Goal: Transaction & Acquisition: Purchase product/service

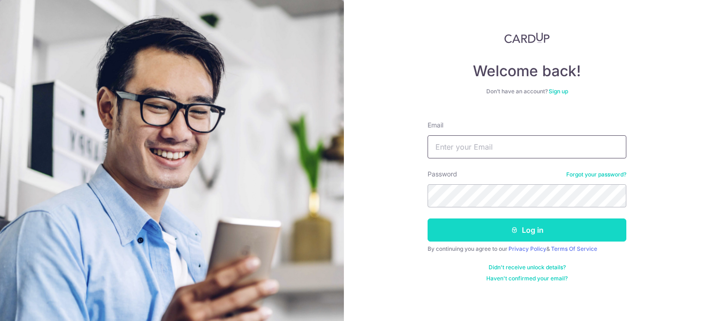
type input "[EMAIL_ADDRESS][DOMAIN_NAME]"
click at [489, 233] on button "Log in" at bounding box center [527, 230] width 199 height 23
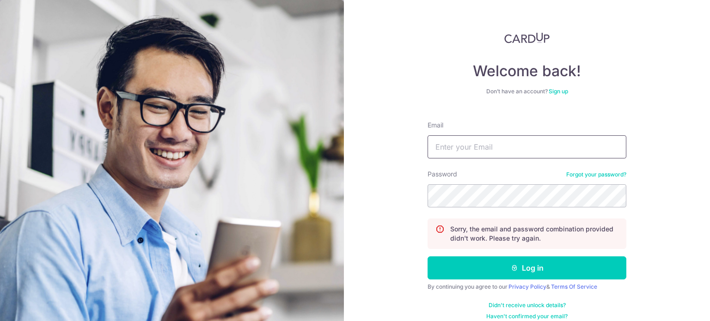
type input "[EMAIL_ADDRESS][DOMAIN_NAME]"
click at [350, 178] on div "Welcome back! Don’t have an account? Sign up Email Kjw.njt@gmail.com Password F…" at bounding box center [527, 160] width 366 height 321
click at [361, 197] on div "Welcome back! Don’t have an account? Sign up Email Kjw.njt@gmail.com Password F…" at bounding box center [527, 160] width 366 height 321
click at [396, 253] on div "Welcome back! Don’t have an account? Sign up Email Kjw.njt@gmail.com Password F…" at bounding box center [527, 160] width 366 height 321
click at [169, 164] on section "Welcome back! Don’t have an account? Sign up Email Kjw.njt@gmail.com Password F…" at bounding box center [355, 160] width 710 height 321
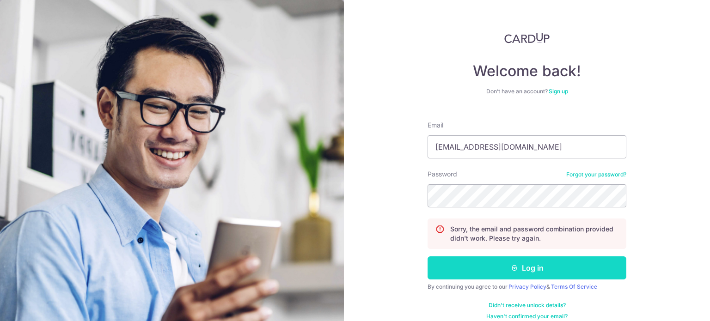
click at [446, 263] on button "Log in" at bounding box center [527, 268] width 199 height 23
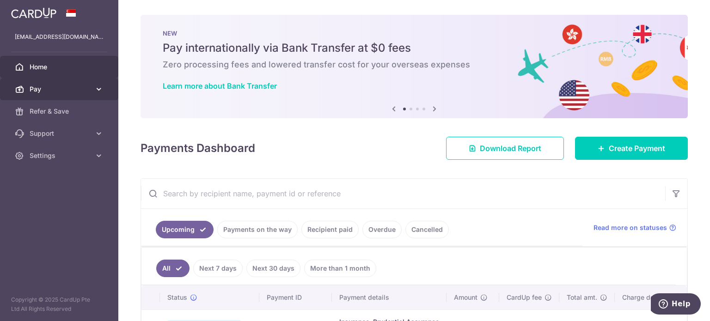
click at [92, 96] on link "Pay" at bounding box center [59, 89] width 118 height 22
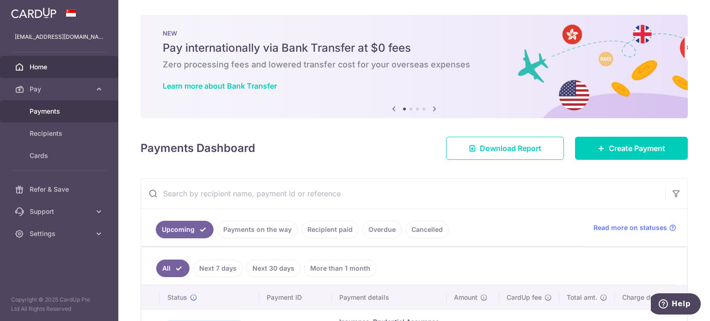
click at [51, 114] on span "Payments" at bounding box center [60, 111] width 61 height 9
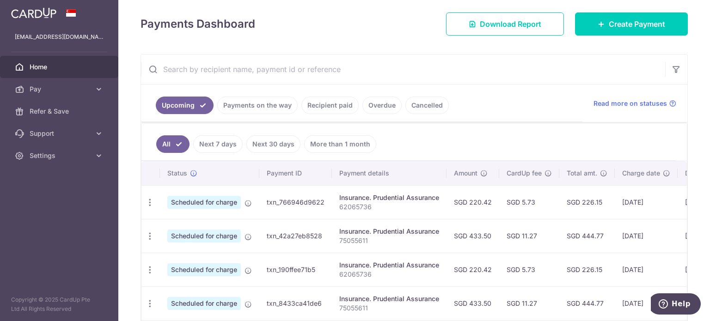
scroll to position [119, 0]
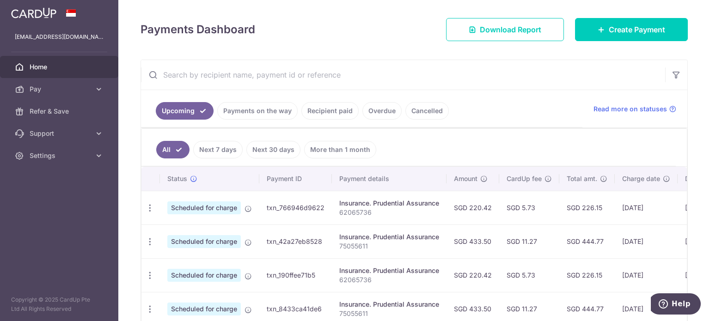
click at [324, 110] on link "Recipient paid" at bounding box center [329, 111] width 57 height 18
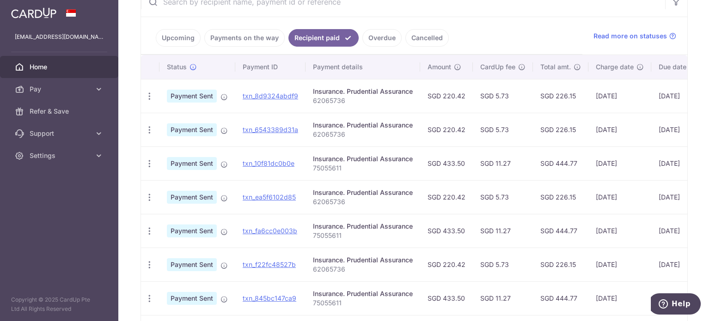
scroll to position [215, 0]
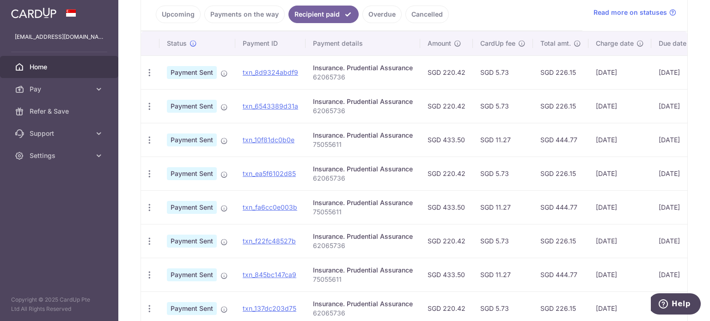
drag, startPoint x: 648, startPoint y: 148, endPoint x: 508, endPoint y: 159, distance: 140.5
click at [508, 159] on tbody "PDF Receipt Payment Sent txn_8d9324abdf9 Insurance. Prudential Assurance 620657…" at bounding box center [457, 224] width 633 height 338
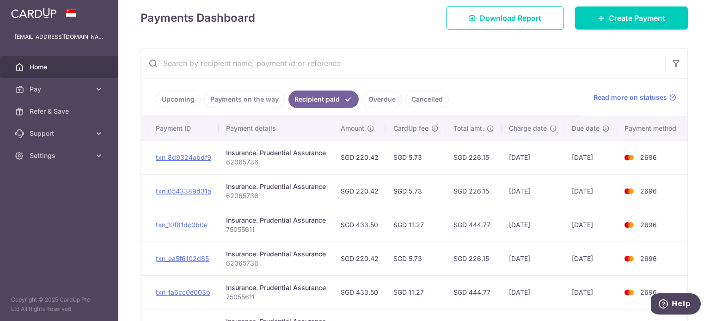
scroll to position [141, 0]
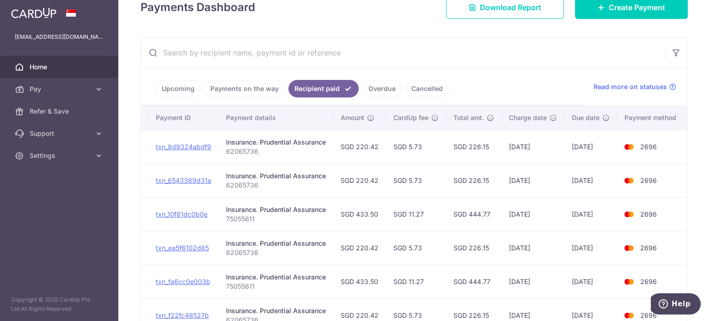
click at [475, 197] on td "SGD 444.77" at bounding box center [473, 214] width 55 height 34
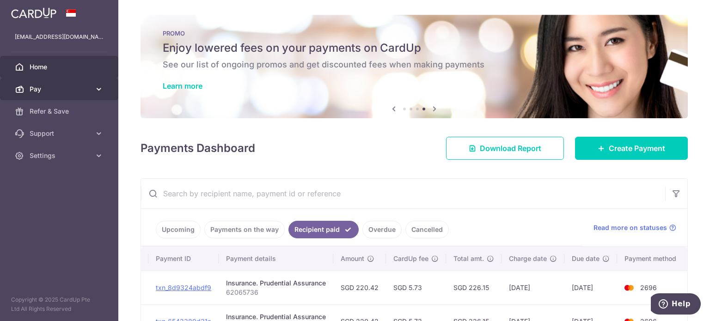
click at [72, 92] on span "Pay" at bounding box center [60, 89] width 61 height 9
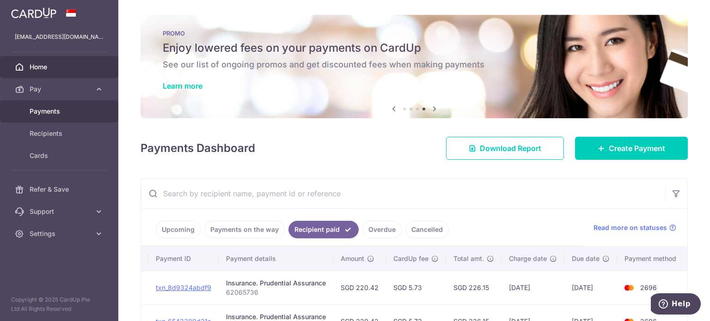
click at [51, 114] on span "Payments" at bounding box center [60, 111] width 61 height 9
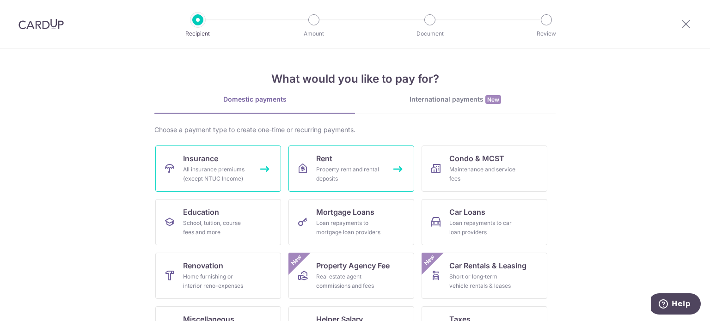
drag, startPoint x: 226, startPoint y: 171, endPoint x: 334, endPoint y: 177, distance: 108.8
click at [226, 171] on div "All insurance premiums (except NTUC Income)" at bounding box center [216, 174] width 67 height 18
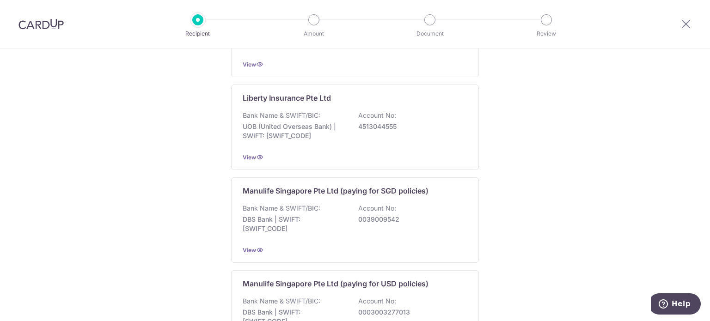
scroll to position [958, 0]
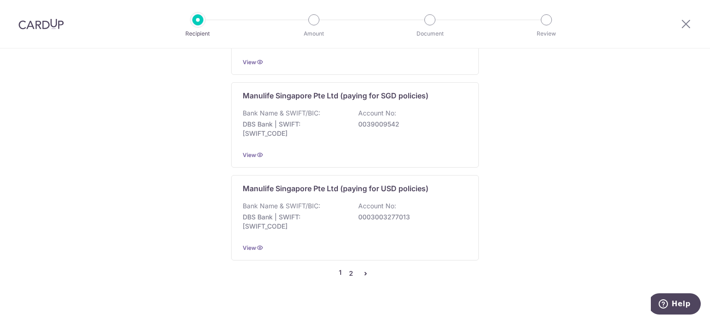
click at [349, 268] on link "2" at bounding box center [350, 273] width 11 height 11
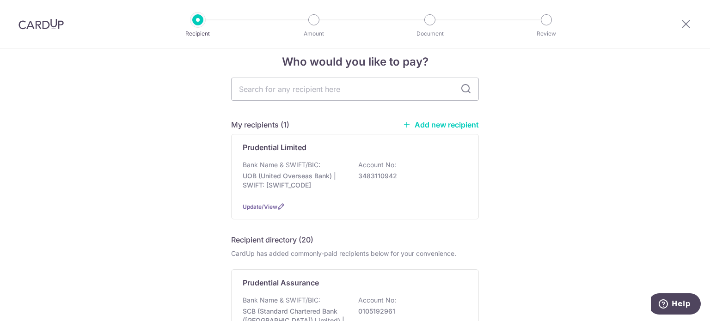
scroll to position [0, 0]
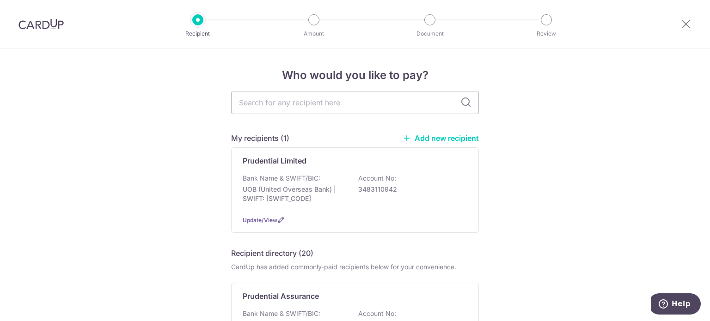
click at [41, 18] on div at bounding box center [41, 24] width 82 height 48
click at [40, 22] on img at bounding box center [40, 23] width 45 height 11
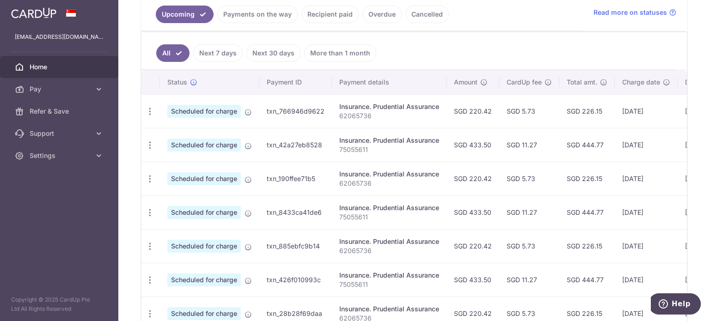
scroll to position [215, 0]
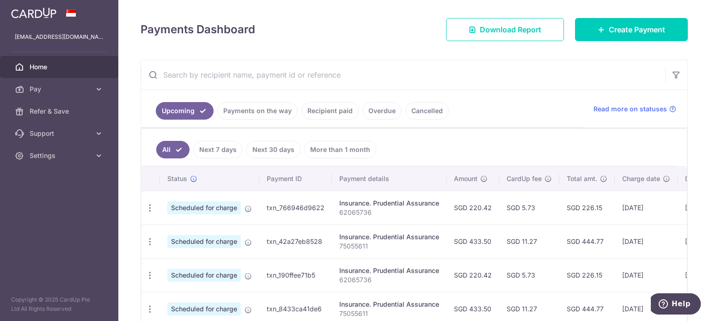
click at [325, 113] on link "Recipient paid" at bounding box center [329, 111] width 57 height 18
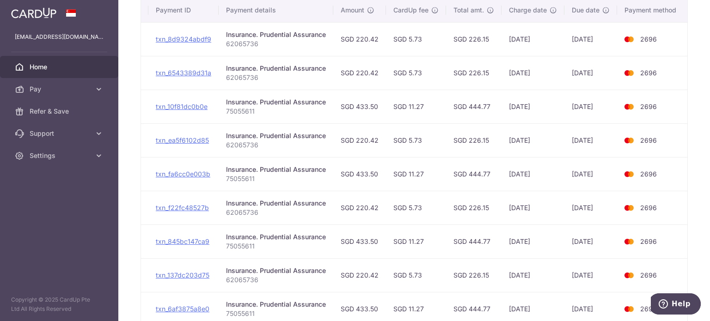
scroll to position [130, 0]
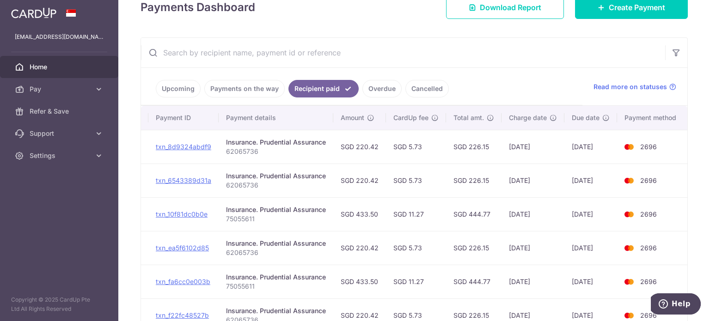
click at [378, 90] on link "Overdue" at bounding box center [381, 89] width 39 height 18
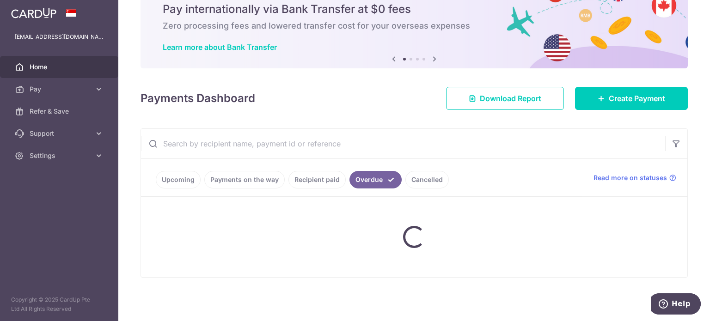
scroll to position [79, 0]
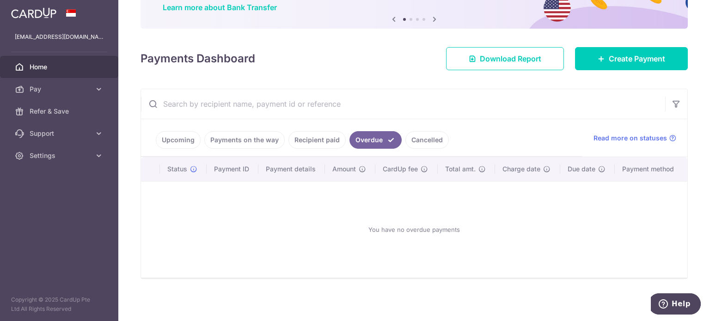
click at [411, 135] on link "Cancelled" at bounding box center [426, 140] width 43 height 18
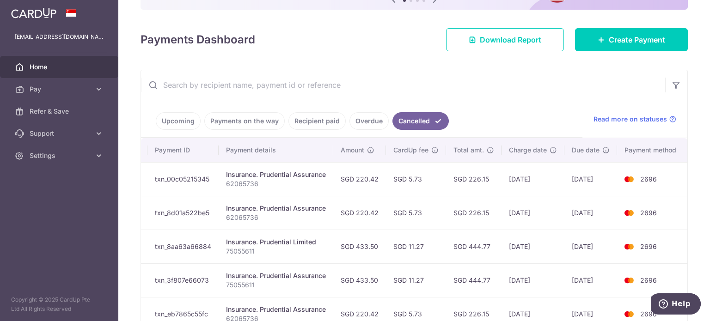
scroll to position [0, 0]
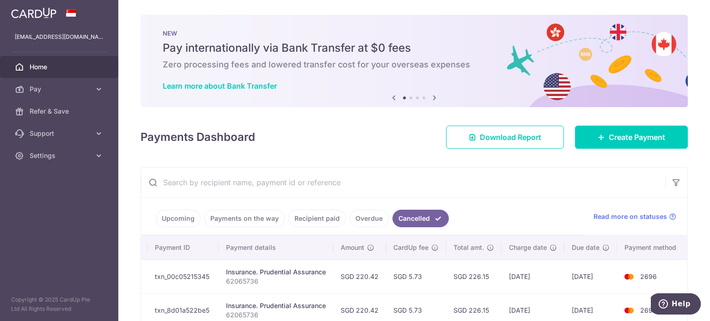
click at [317, 216] on link "Recipient paid" at bounding box center [317, 219] width 57 height 18
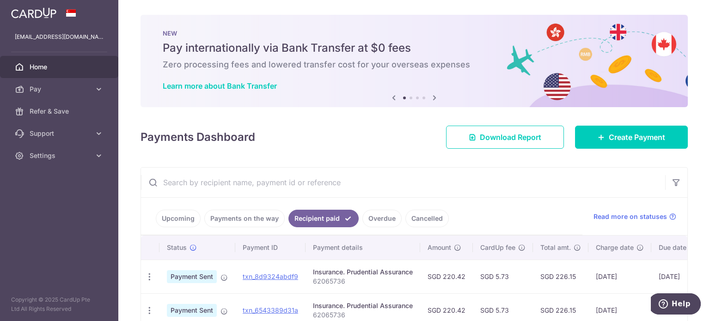
scroll to position [108, 0]
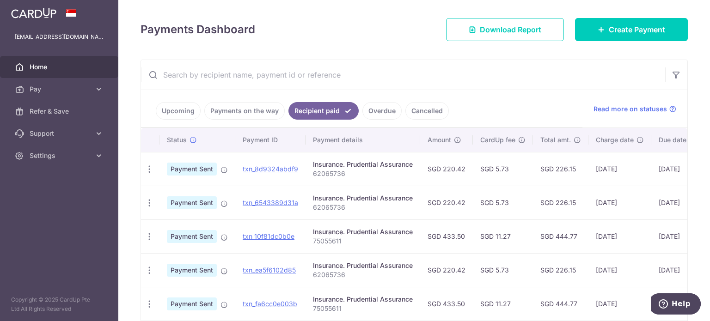
click at [248, 110] on link "Payments on the way" at bounding box center [244, 111] width 80 height 18
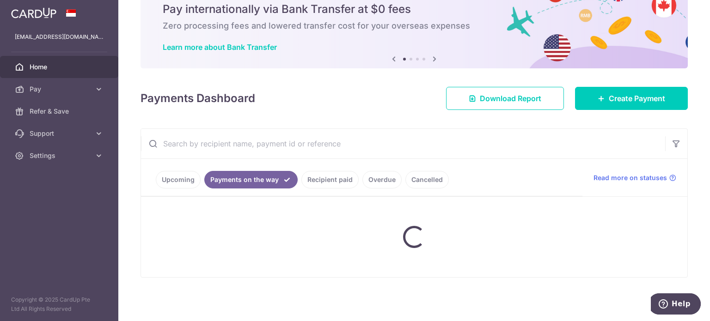
scroll to position [20, 0]
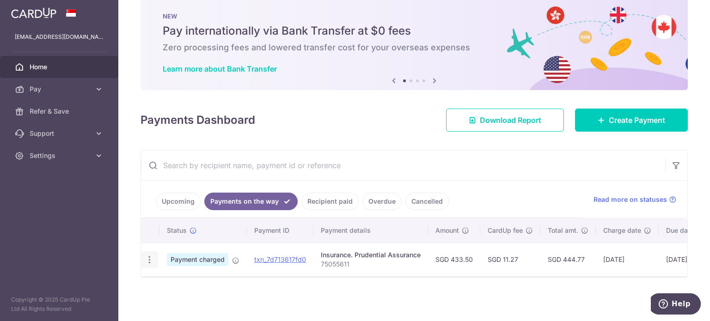
click at [150, 256] on icon "button" at bounding box center [150, 260] width 10 height 10
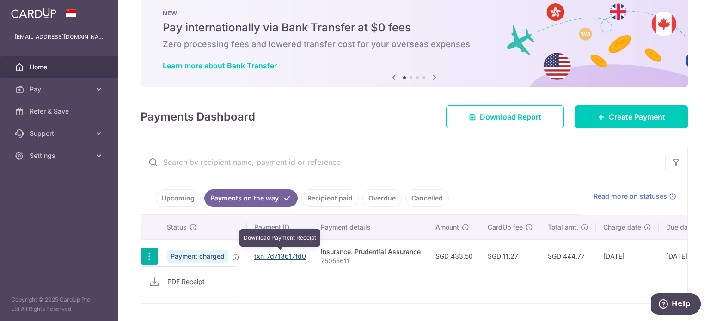
click at [262, 256] on link "txn_7d713617fd0" at bounding box center [280, 256] width 52 height 8
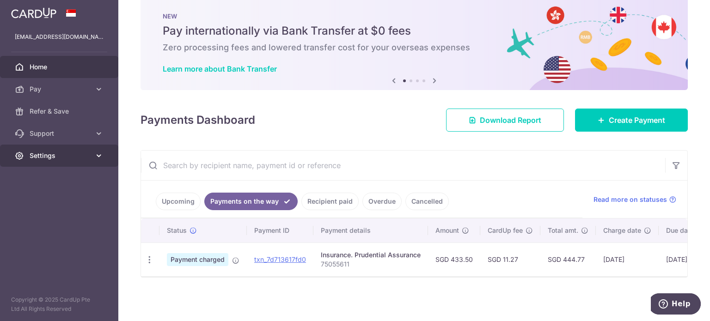
click at [71, 152] on span "Settings" at bounding box center [60, 155] width 61 height 9
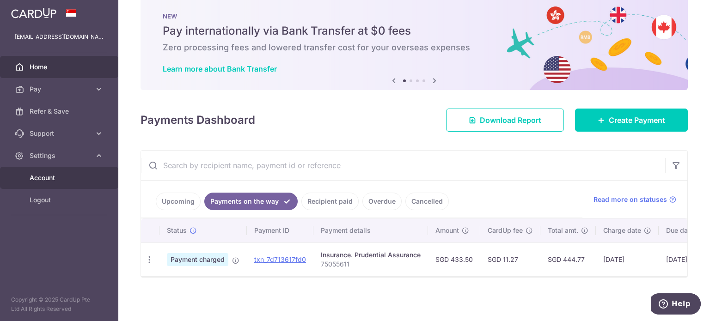
click at [59, 175] on span "Account" at bounding box center [60, 177] width 61 height 9
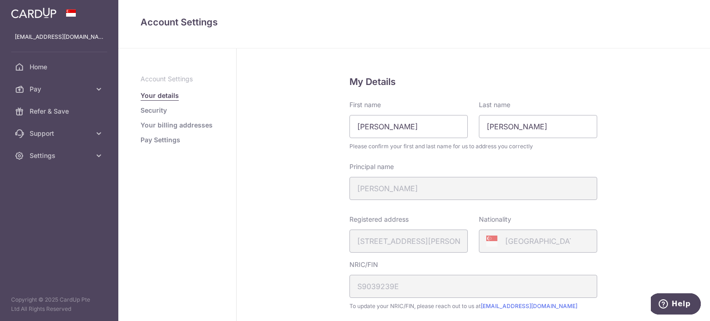
click at [172, 120] on ul "Account Settings Your details Security Your billing addresses Pay Settings" at bounding box center [178, 109] width 74 height 70
click at [172, 123] on link "Your billing addresses" at bounding box center [177, 125] width 72 height 9
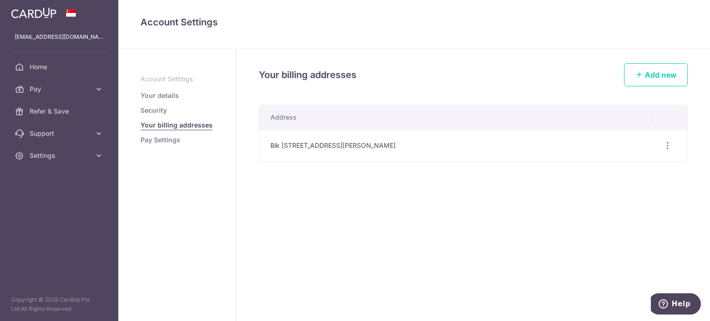
click at [162, 110] on link "Security" at bounding box center [154, 110] width 26 height 9
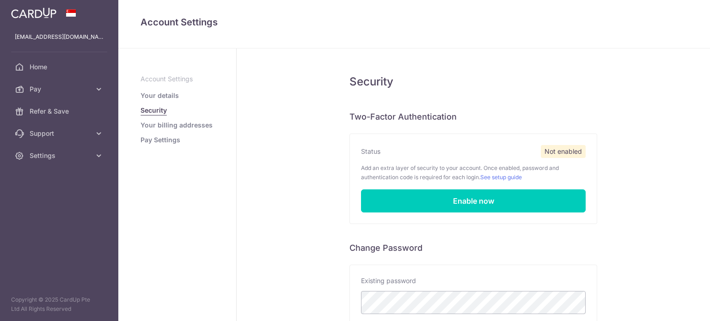
click at [167, 139] on link "Pay Settings" at bounding box center [161, 139] width 40 height 9
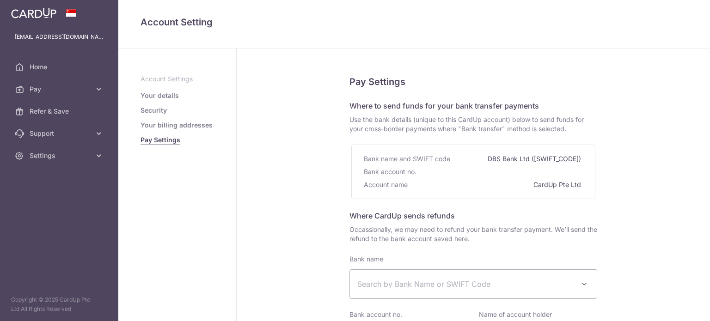
select select
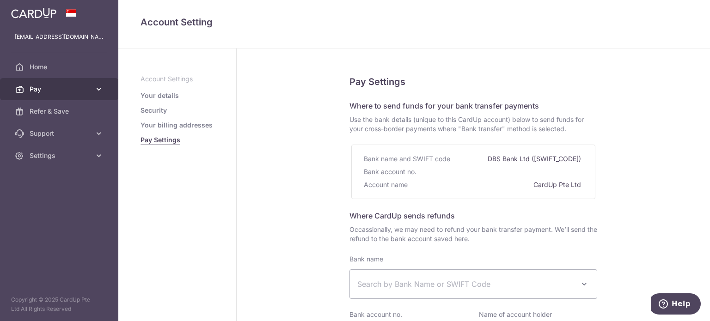
click at [35, 86] on span "Pay" at bounding box center [60, 89] width 61 height 9
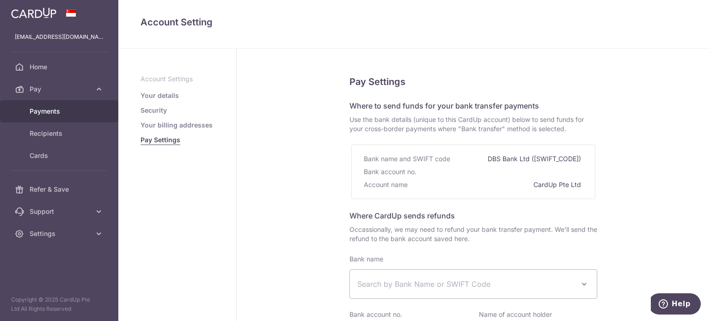
click at [55, 109] on span "Payments" at bounding box center [60, 111] width 61 height 9
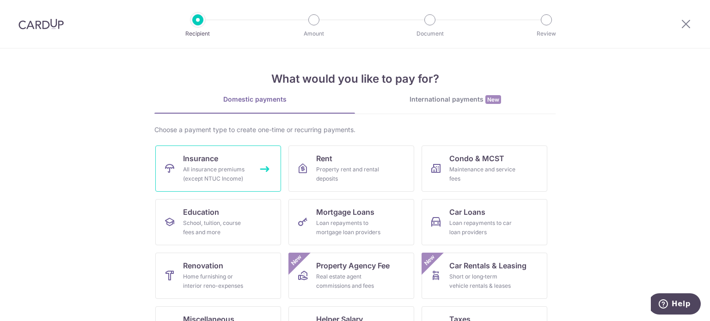
click at [224, 166] on div "All insurance premiums (except NTUC Income)" at bounding box center [216, 174] width 67 height 18
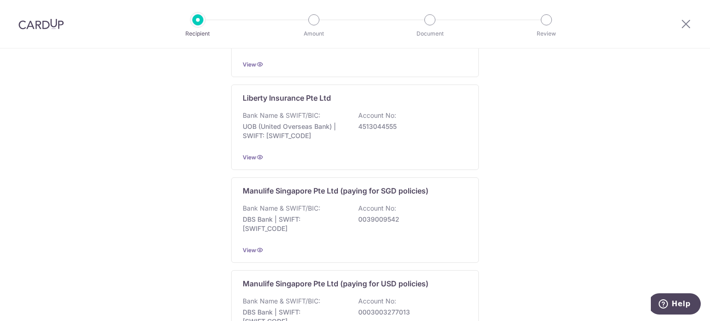
scroll to position [958, 0]
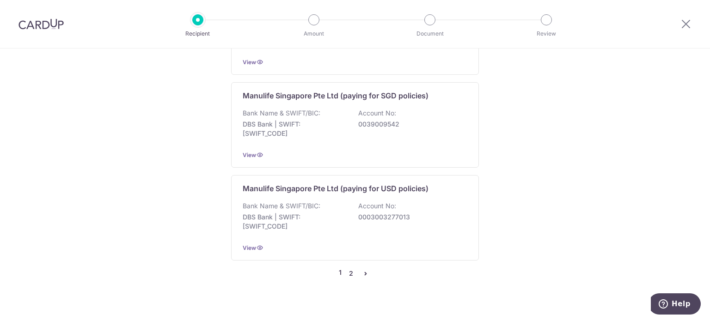
click at [348, 268] on link "2" at bounding box center [350, 273] width 11 height 11
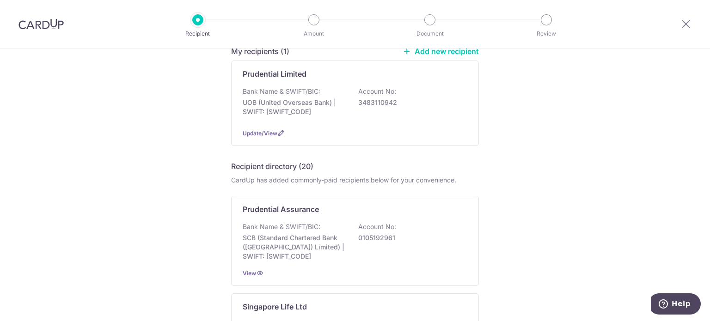
scroll to position [108, 0]
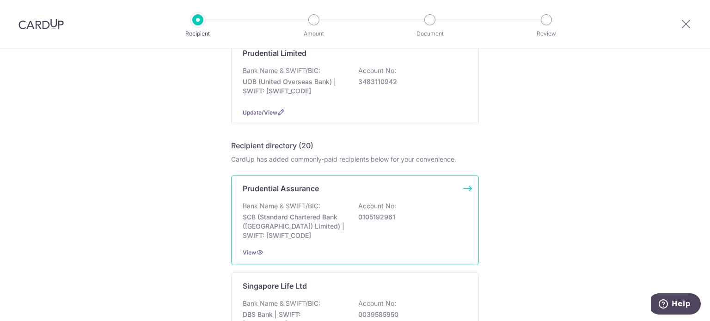
click at [367, 221] on p "0105192961" at bounding box center [410, 217] width 104 height 9
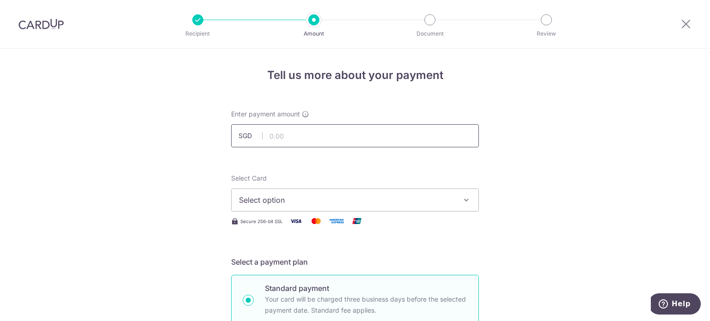
click at [307, 138] on input "text" at bounding box center [355, 135] width 248 height 23
type input "173.96"
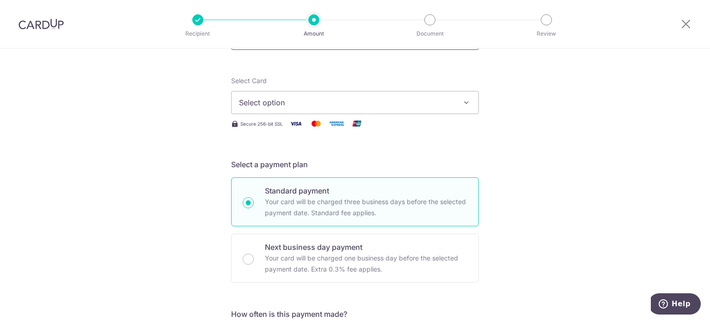
scroll to position [108, 0]
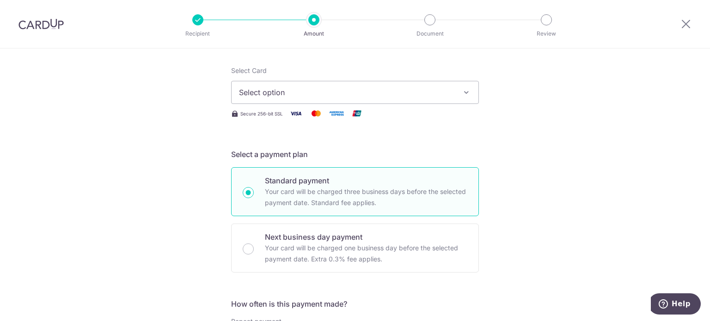
click at [329, 94] on span "Select option" at bounding box center [346, 92] width 215 height 11
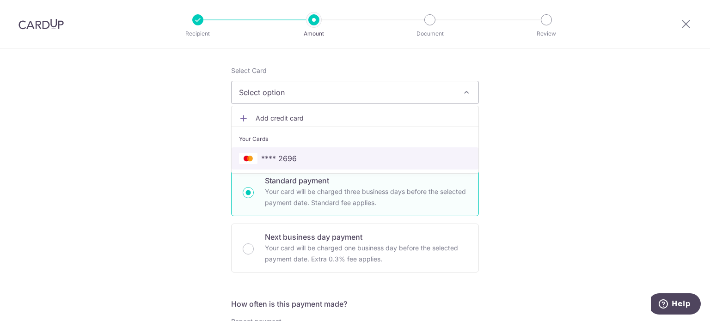
click at [307, 148] on link "**** 2696" at bounding box center [355, 158] width 247 height 22
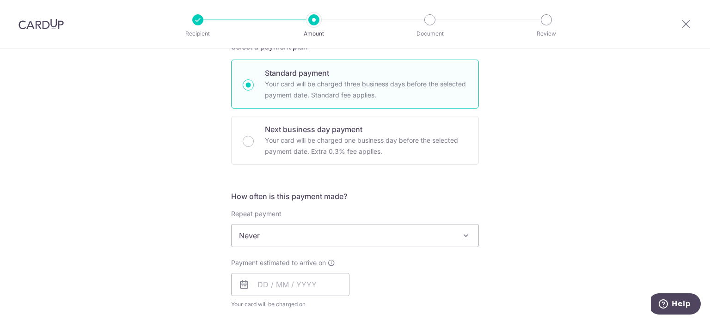
scroll to position [324, 0]
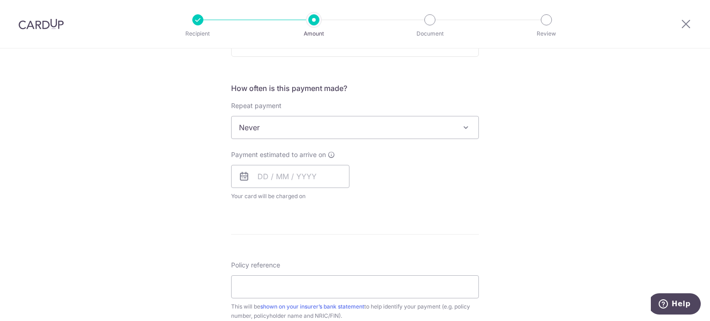
click at [364, 125] on span "Never" at bounding box center [355, 128] width 247 height 22
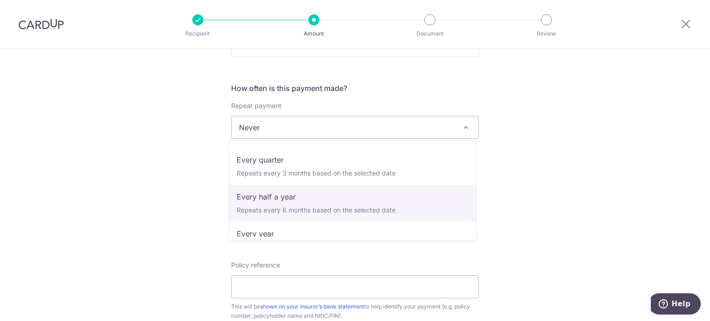
scroll to position [0, 0]
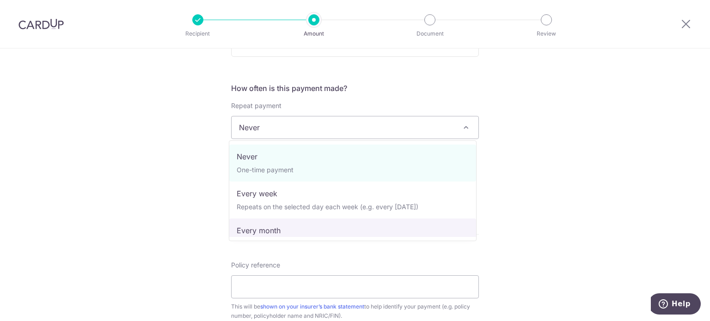
select select "3"
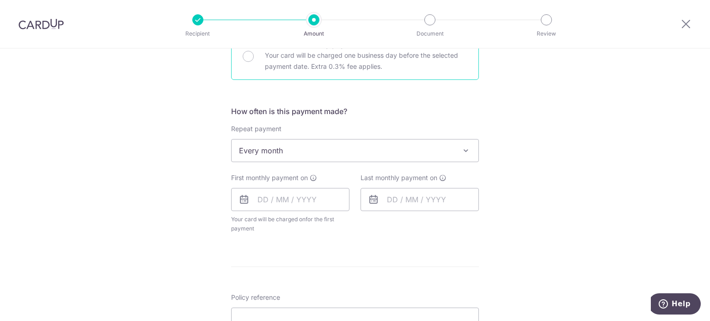
scroll to position [324, 0]
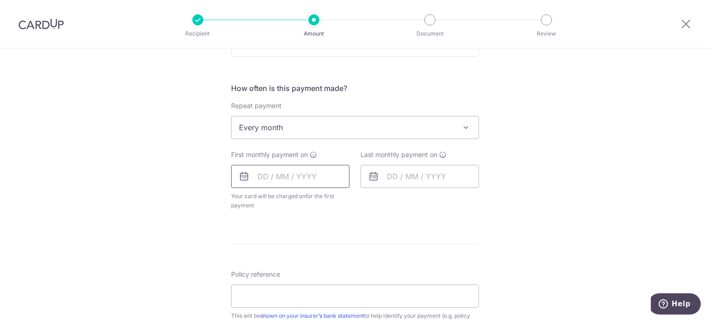
click at [264, 178] on input "text" at bounding box center [290, 176] width 118 height 23
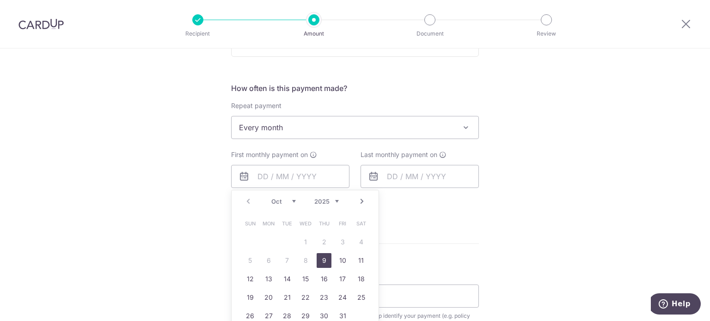
drag, startPoint x: 264, startPoint y: 178, endPoint x: 253, endPoint y: 293, distance: 115.6
click at [253, 293] on link "19" at bounding box center [250, 297] width 15 height 15
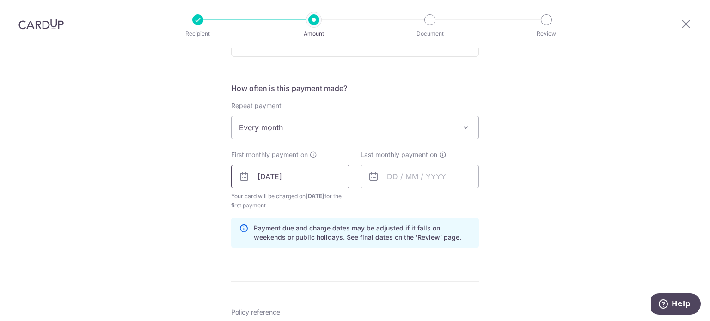
click at [260, 178] on input "19/10/2025" at bounding box center [290, 176] width 118 height 23
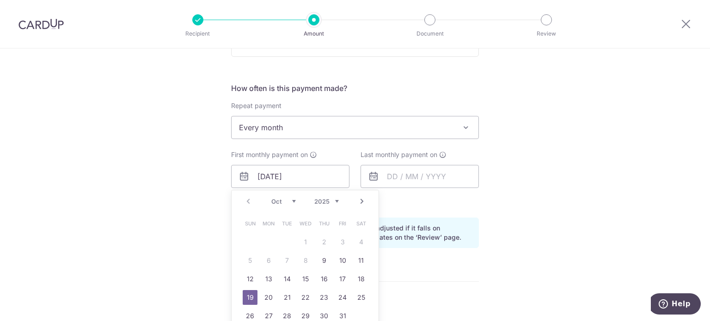
drag, startPoint x: 347, startPoint y: 286, endPoint x: 350, endPoint y: 280, distance: 6.9
drag, startPoint x: 350, startPoint y: 280, endPoint x: 394, endPoint y: 292, distance: 46.4
click at [394, 292] on form "Enter payment amount SGD 173.96 173.96 Select Card **** 2696 Add credit card Yo…" at bounding box center [355, 175] width 248 height 779
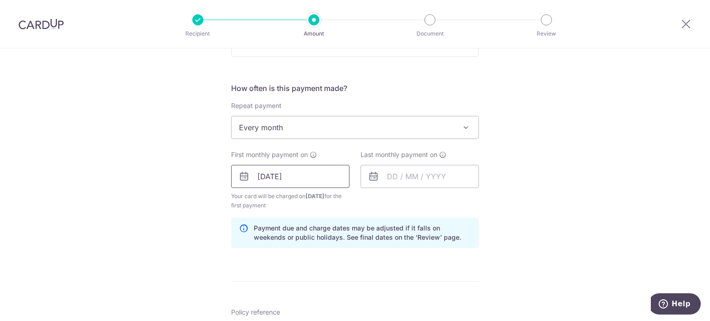
click at [311, 176] on input "19/10/2025" at bounding box center [290, 176] width 118 height 23
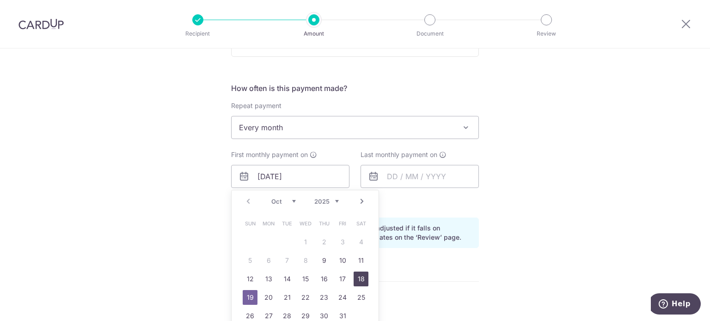
click at [354, 274] on link "18" at bounding box center [361, 279] width 15 height 15
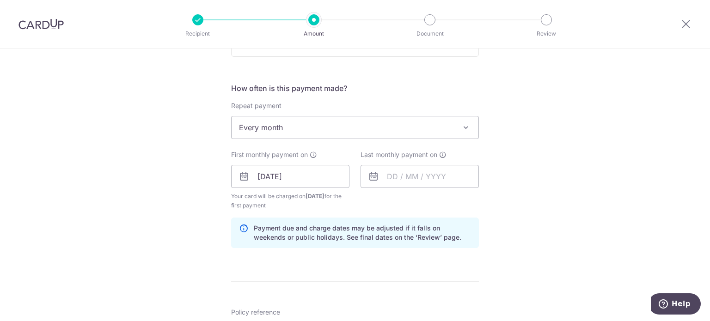
click at [464, 227] on p "Payment due and charge dates may be adjusted if it falls on weekends or public …" at bounding box center [362, 233] width 217 height 18
click at [414, 221] on div "Payment due and charge dates may be adjusted if it falls on weekends or public …" at bounding box center [355, 233] width 248 height 31
click at [308, 179] on input "[DATE]" at bounding box center [290, 176] width 118 height 23
click at [393, 175] on input "text" at bounding box center [420, 176] width 118 height 23
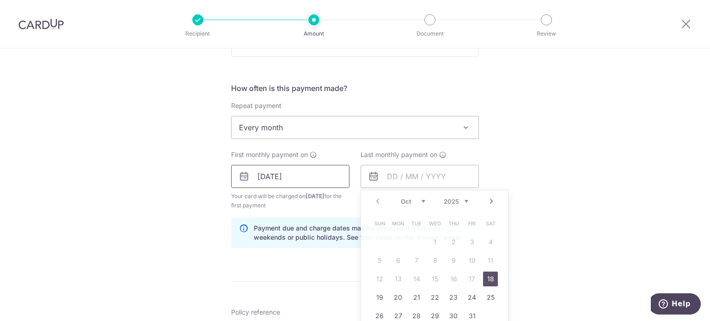
drag, startPoint x: 304, startPoint y: 190, endPoint x: 301, endPoint y: 185, distance: 5.6
click at [303, 190] on div "First monthly payment on 18/10/2025 Your card will be charged on 14/10/2025 for…" at bounding box center [290, 180] width 118 height 60
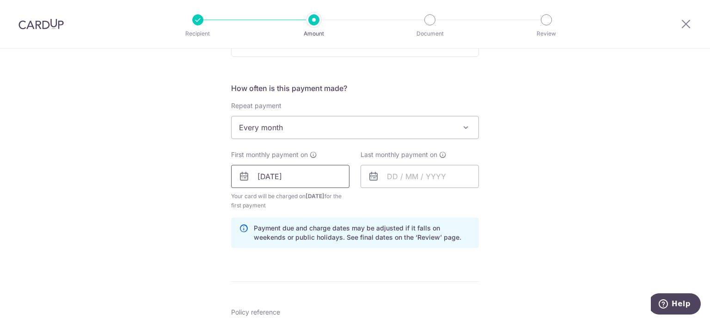
click at [294, 176] on input "[DATE]" at bounding box center [290, 176] width 118 height 23
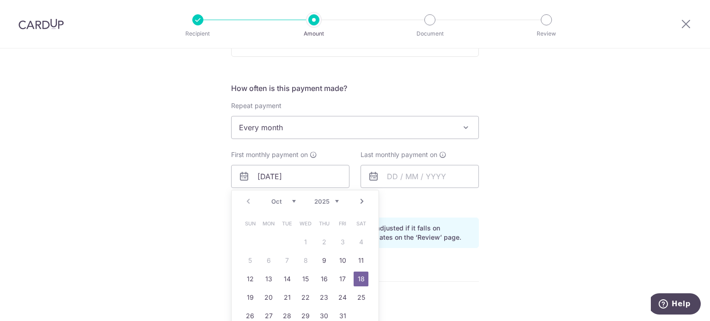
click at [355, 275] on link "18" at bounding box center [361, 279] width 15 height 15
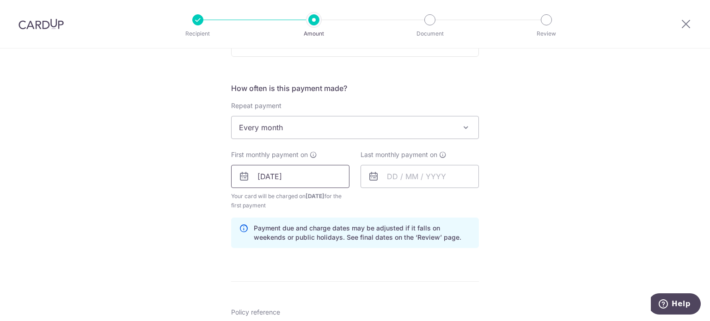
click at [314, 178] on input "[DATE]" at bounding box center [290, 176] width 118 height 23
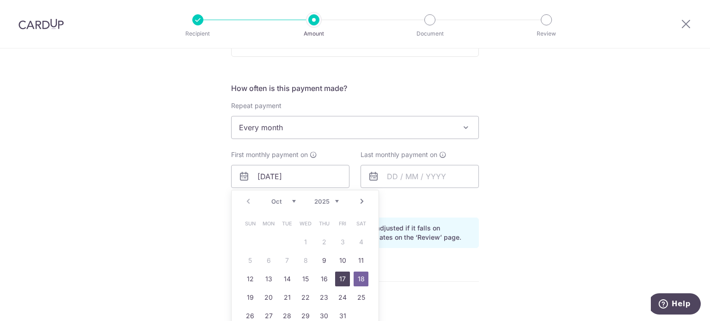
click at [345, 279] on link "17" at bounding box center [342, 279] width 15 height 15
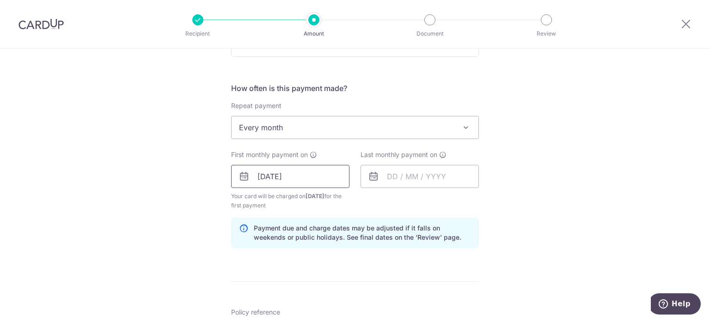
click at [307, 181] on input "17/10/2025" at bounding box center [290, 176] width 118 height 23
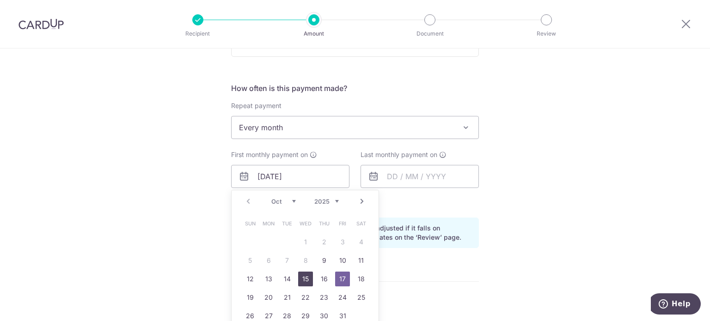
click at [298, 280] on link "15" at bounding box center [305, 279] width 15 height 15
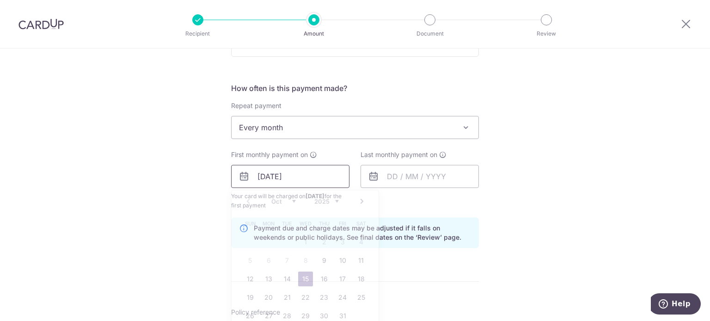
click at [303, 173] on input "15/10/2025" at bounding box center [290, 176] width 118 height 23
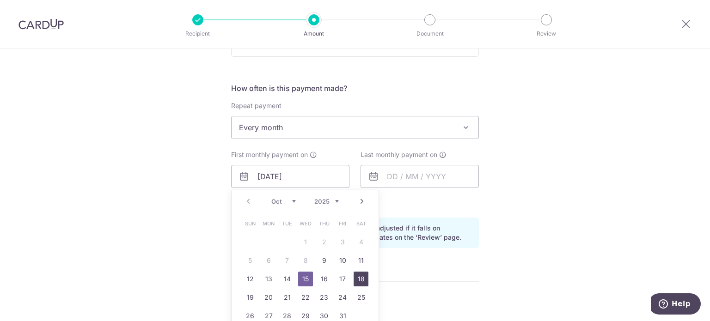
drag, startPoint x: 303, startPoint y: 173, endPoint x: 358, endPoint y: 276, distance: 117.3
click at [358, 276] on link "18" at bounding box center [361, 279] width 15 height 15
type input "[DATE]"
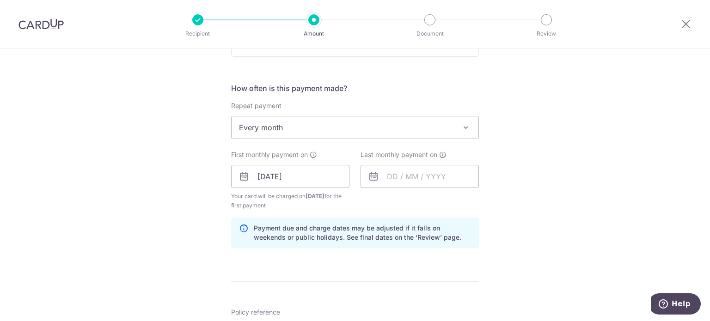
type input "[DATE]"
click at [303, 175] on input "[DATE]" at bounding box center [290, 176] width 118 height 23
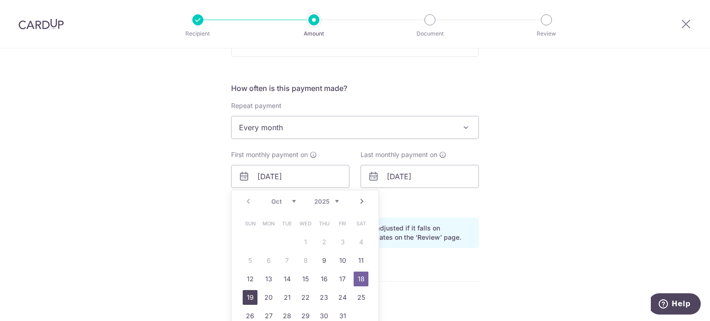
click at [246, 295] on link "19" at bounding box center [250, 297] width 15 height 15
type input "19/10/2025"
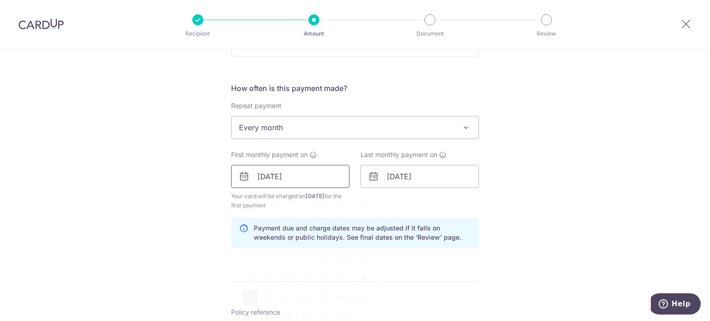
click at [309, 181] on input "19/10/2025" at bounding box center [290, 176] width 118 height 23
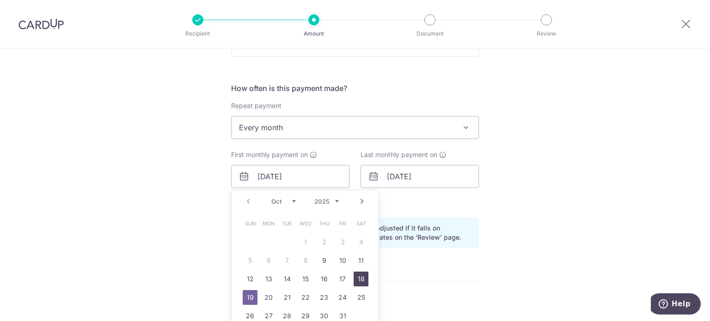
click at [359, 278] on link "18" at bounding box center [361, 279] width 15 height 15
type input "[DATE]"
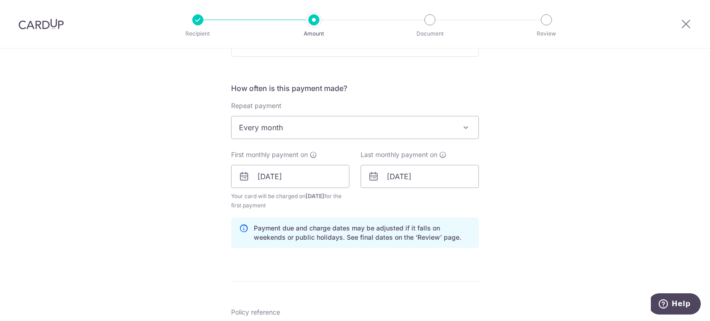
click at [484, 242] on div "Tell us more about your payment Enter payment amount SGD 173.96 173.96 Select C…" at bounding box center [355, 167] width 710 height 884
click at [391, 173] on input "19/10/2025" at bounding box center [420, 176] width 118 height 23
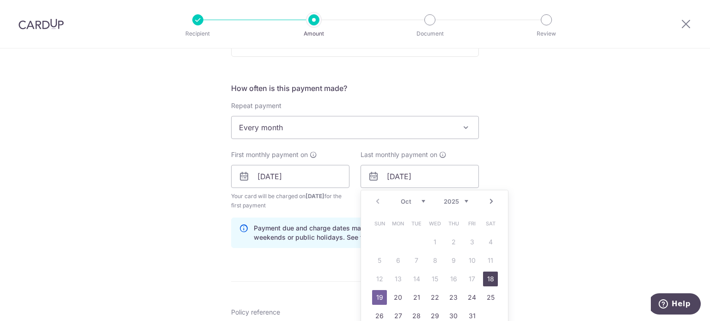
click at [486, 278] on link "18" at bounding box center [490, 279] width 15 height 15
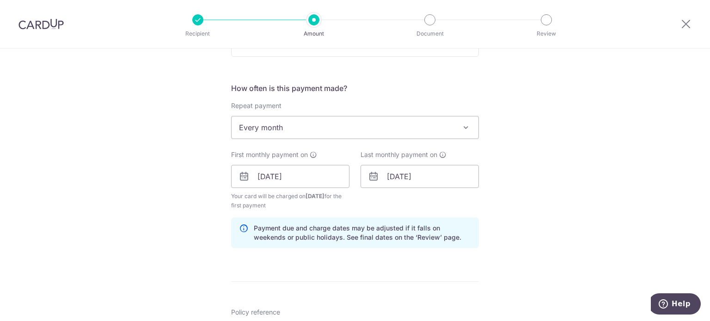
click at [477, 208] on div "Last monthly payment on 18/10/2025 Prev Next Oct Nov Dec 2025 2026 2027 2028 20…" at bounding box center [419, 180] width 129 height 60
click at [443, 175] on input "[DATE]" at bounding box center [420, 176] width 118 height 23
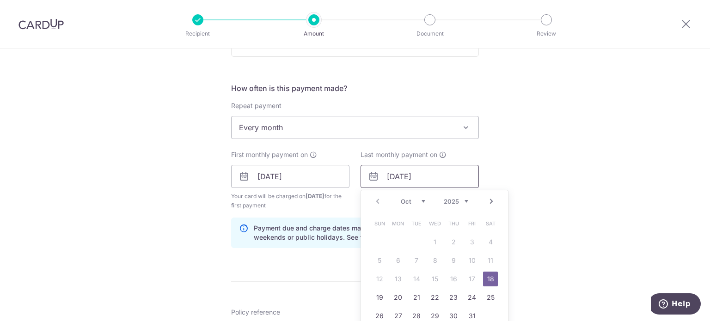
click at [442, 175] on input "[DATE]" at bounding box center [420, 176] width 118 height 23
click at [376, 202] on div "Prev Next Oct Nov Dec 2025 2026 2027 2028 2029 2030 2031 2032 2033 2034 2035" at bounding box center [434, 201] width 147 height 22
click at [460, 199] on select "2025 2026 2027 2028 2029 2030 2031 2032 2033 2034 2035" at bounding box center [456, 201] width 25 height 7
click at [461, 200] on select "2025 2026 2027 2028 2029 2030 2031 2032 2033 2034 2035" at bounding box center [456, 201] width 25 height 7
click at [376, 201] on link "Prev" at bounding box center [377, 201] width 11 height 11
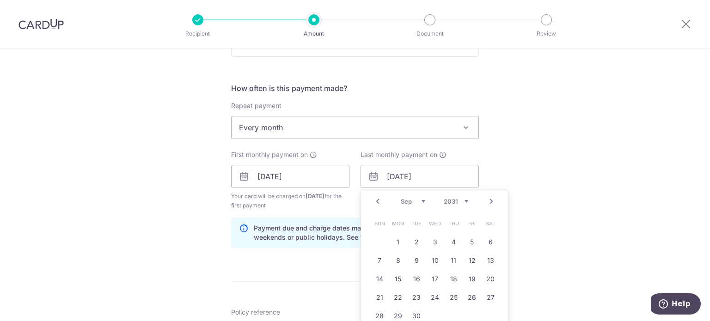
click at [376, 201] on link "Prev" at bounding box center [377, 201] width 11 height 11
click at [485, 275] on link "19" at bounding box center [490, 279] width 15 height 15
type input "19/07/2031"
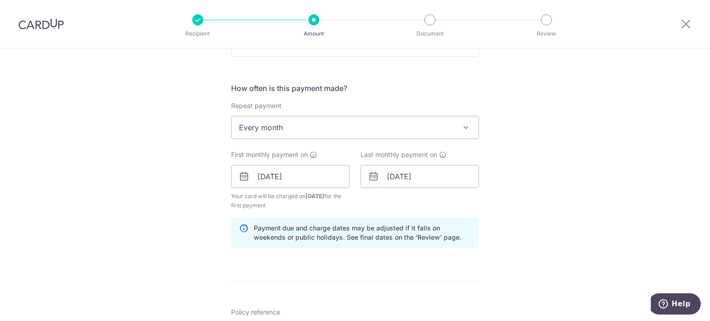
click at [520, 232] on div "Tell us more about your payment Enter payment amount SGD 173.96 173.96 Select C…" at bounding box center [355, 167] width 710 height 884
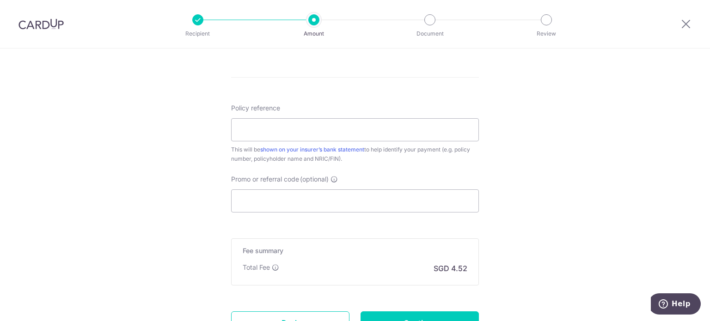
scroll to position [539, 0]
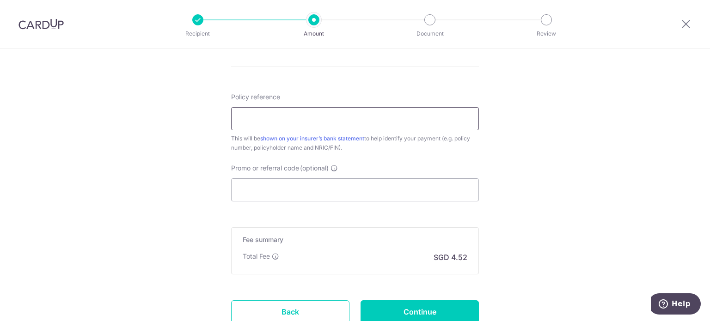
click at [351, 123] on input "Policy reference" at bounding box center [355, 118] width 248 height 23
paste input "62412879"
type input "62412879"
click at [332, 183] on input "Promo or referral code (optional)" at bounding box center [355, 189] width 248 height 23
paste input "OCBC90N155"
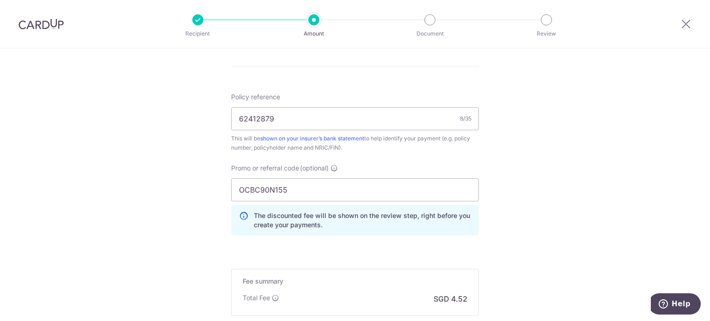
drag, startPoint x: 301, startPoint y: 191, endPoint x: 153, endPoint y: 191, distance: 148.9
type input "REC185"
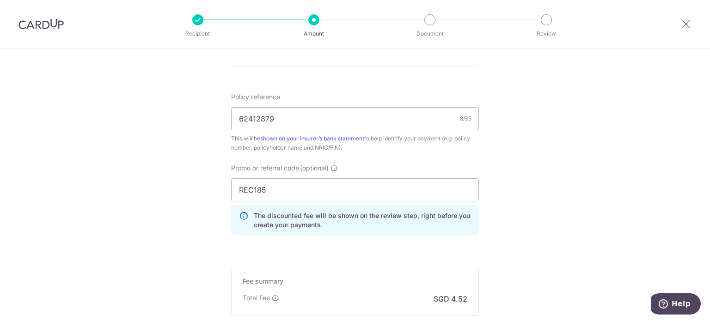
click at [362, 227] on div "The discounted fee will be shown on the review step, right before you create yo…" at bounding box center [355, 220] width 248 height 31
click at [304, 192] on input "REC185" at bounding box center [355, 189] width 248 height 23
click at [288, 116] on input "62412879" at bounding box center [355, 118] width 248 height 23
click at [277, 190] on input "REC185" at bounding box center [355, 189] width 248 height 23
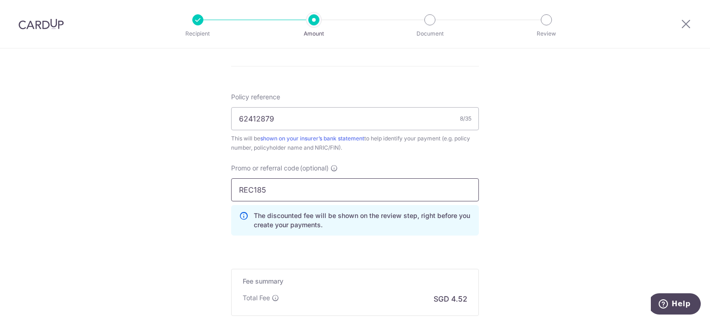
drag, startPoint x: 277, startPoint y: 190, endPoint x: 201, endPoint y: 189, distance: 76.3
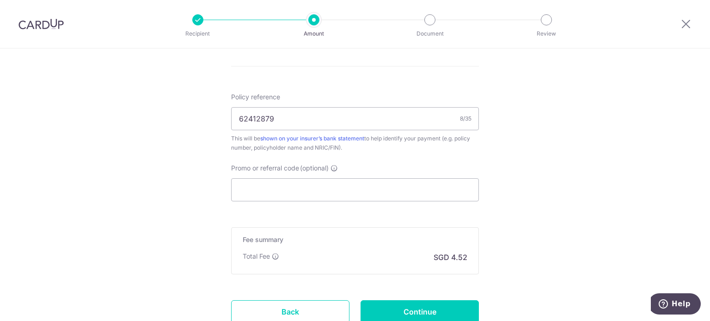
click at [305, 185] on input "Promo or referral code (optional)" at bounding box center [355, 189] width 248 height 23
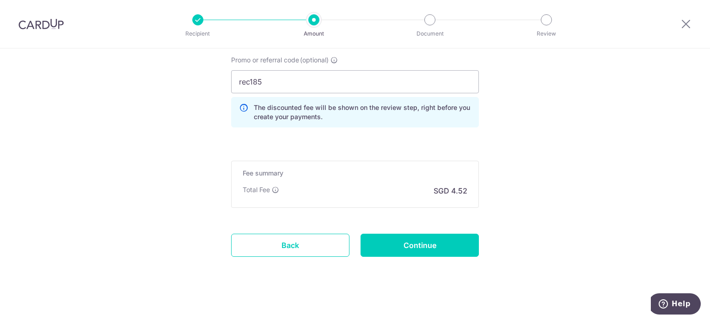
scroll to position [651, 0]
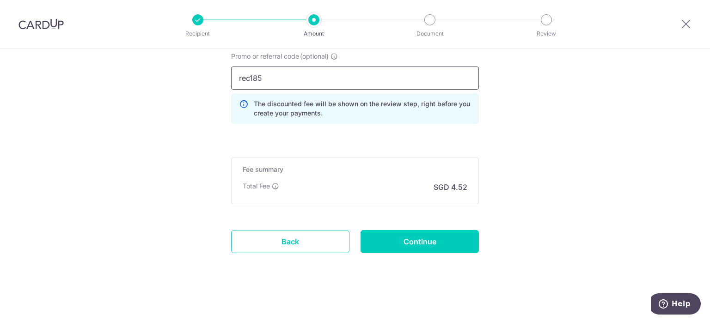
drag, startPoint x: 311, startPoint y: 83, endPoint x: 171, endPoint y: 77, distance: 139.7
paste input "OCBC90N15"
type input "OCBC90N155"
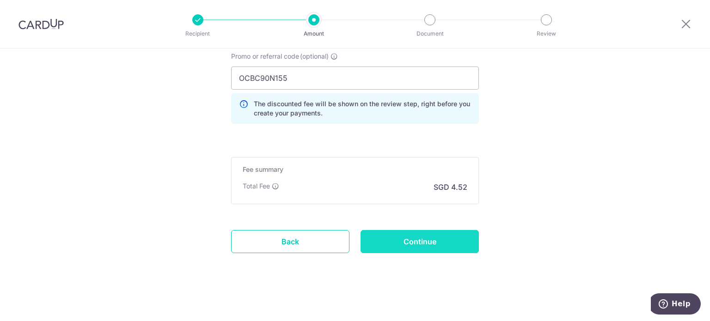
click at [441, 239] on input "Continue" at bounding box center [420, 241] width 118 height 23
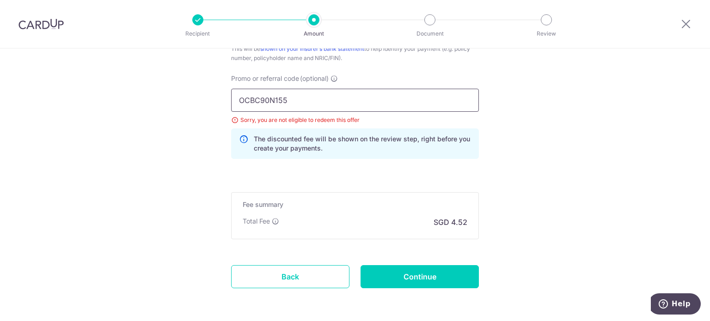
scroll to position [535, 0]
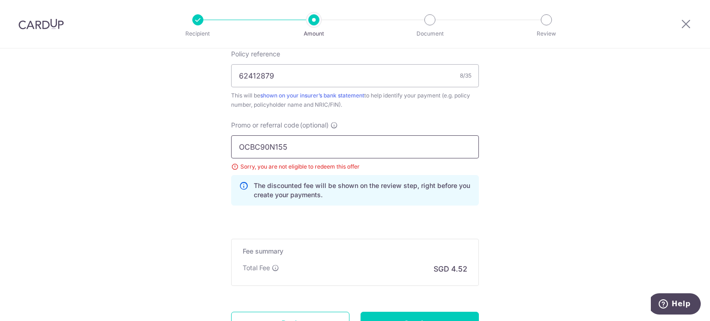
drag, startPoint x: 292, startPoint y: 62, endPoint x: 86, endPoint y: 49, distance: 206.6
type input "REC185"
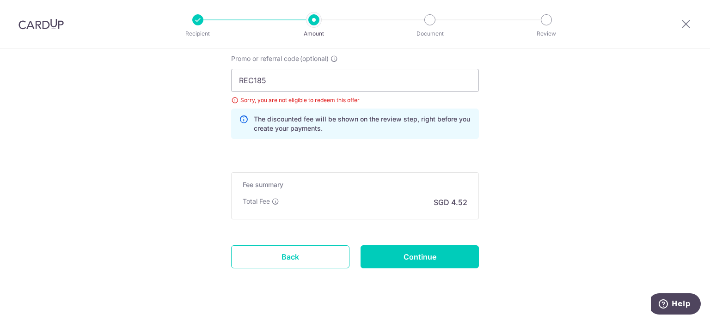
scroll to position [617, 0]
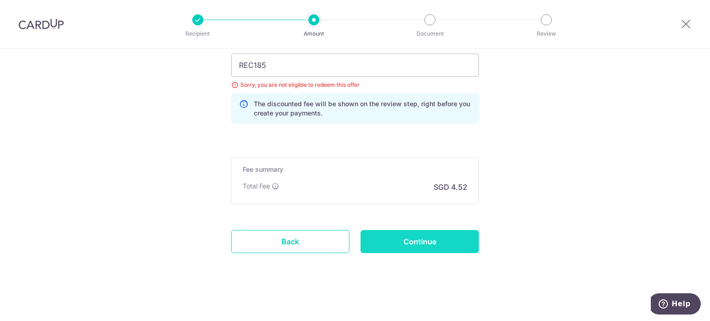
click at [430, 233] on input "Continue" at bounding box center [420, 241] width 118 height 23
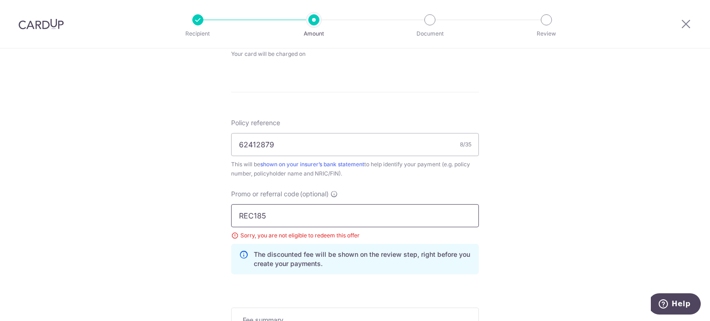
scroll to position [509, 0]
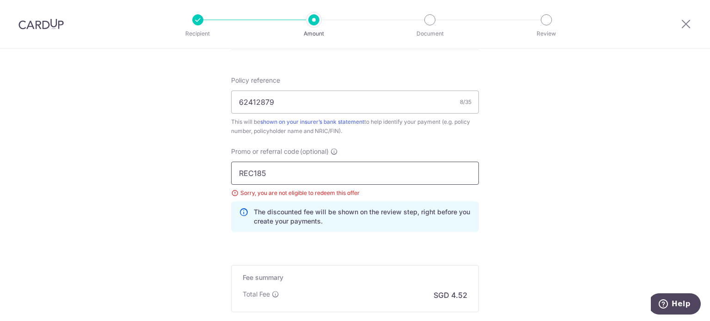
drag, startPoint x: 288, startPoint y: 176, endPoint x: 132, endPoint y: 153, distance: 157.1
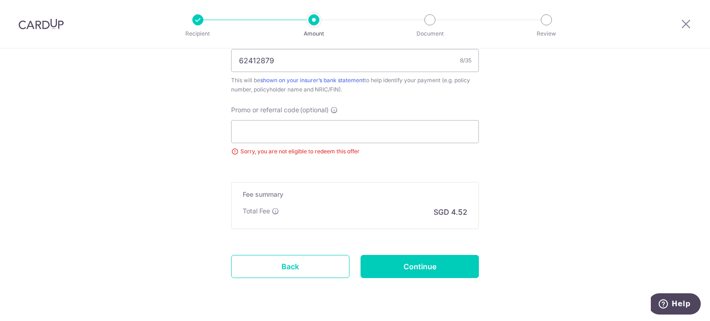
scroll to position [575, 0]
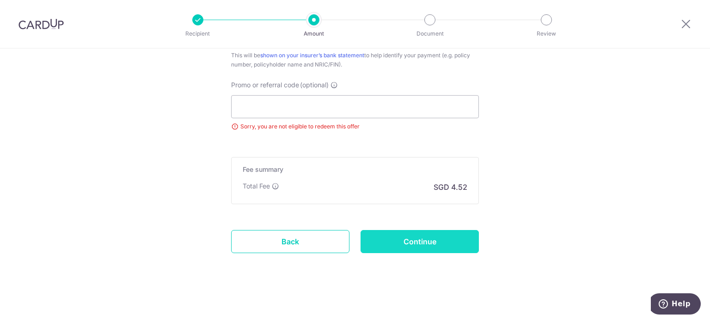
click at [442, 235] on input "Continue" at bounding box center [420, 241] width 118 height 23
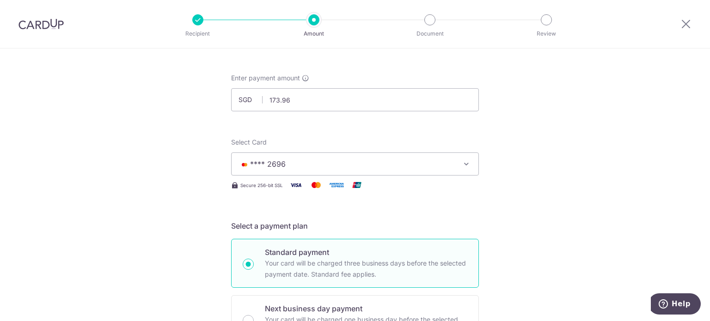
scroll to position [131, 0]
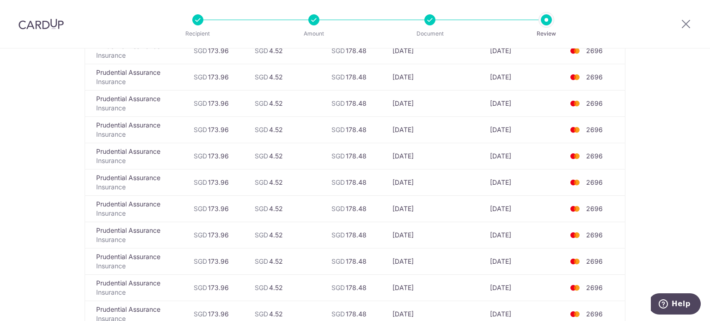
scroll to position [1816, 0]
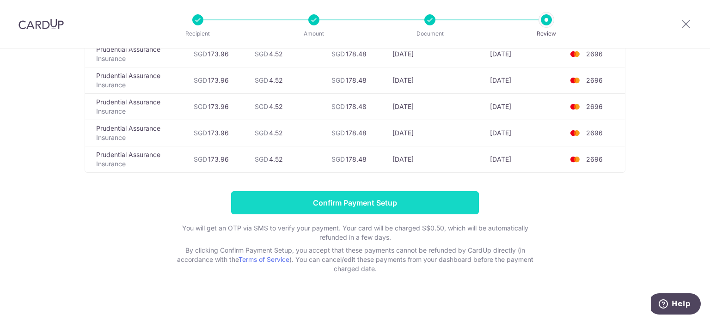
click at [391, 195] on input "Confirm Payment Setup" at bounding box center [355, 202] width 248 height 23
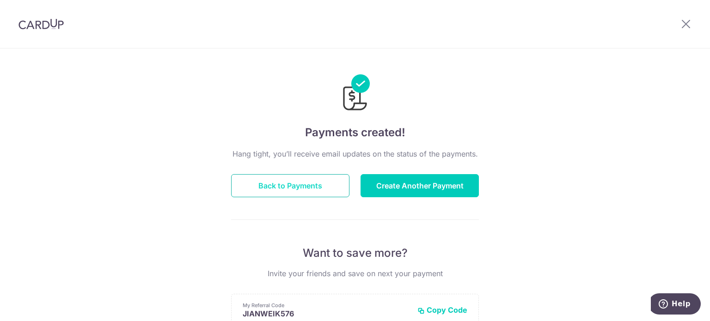
click at [292, 191] on button "Back to Payments" at bounding box center [290, 185] width 118 height 23
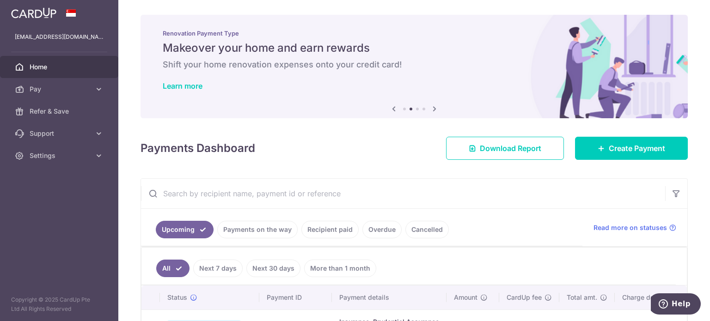
scroll to position [108, 0]
